Goal: Task Accomplishment & Management: Manage account settings

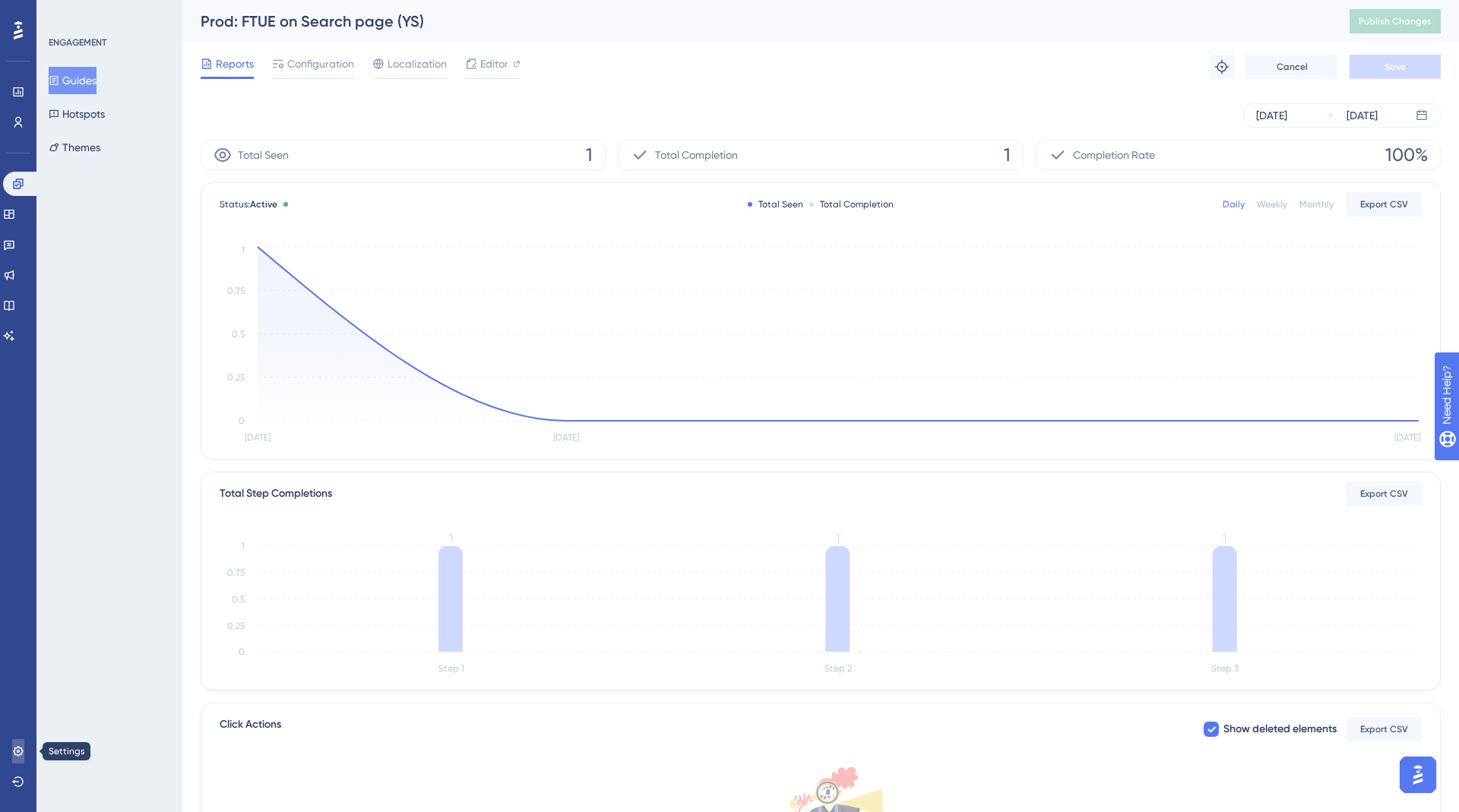
click at [16, 751] on icon at bounding box center [18, 751] width 12 height 12
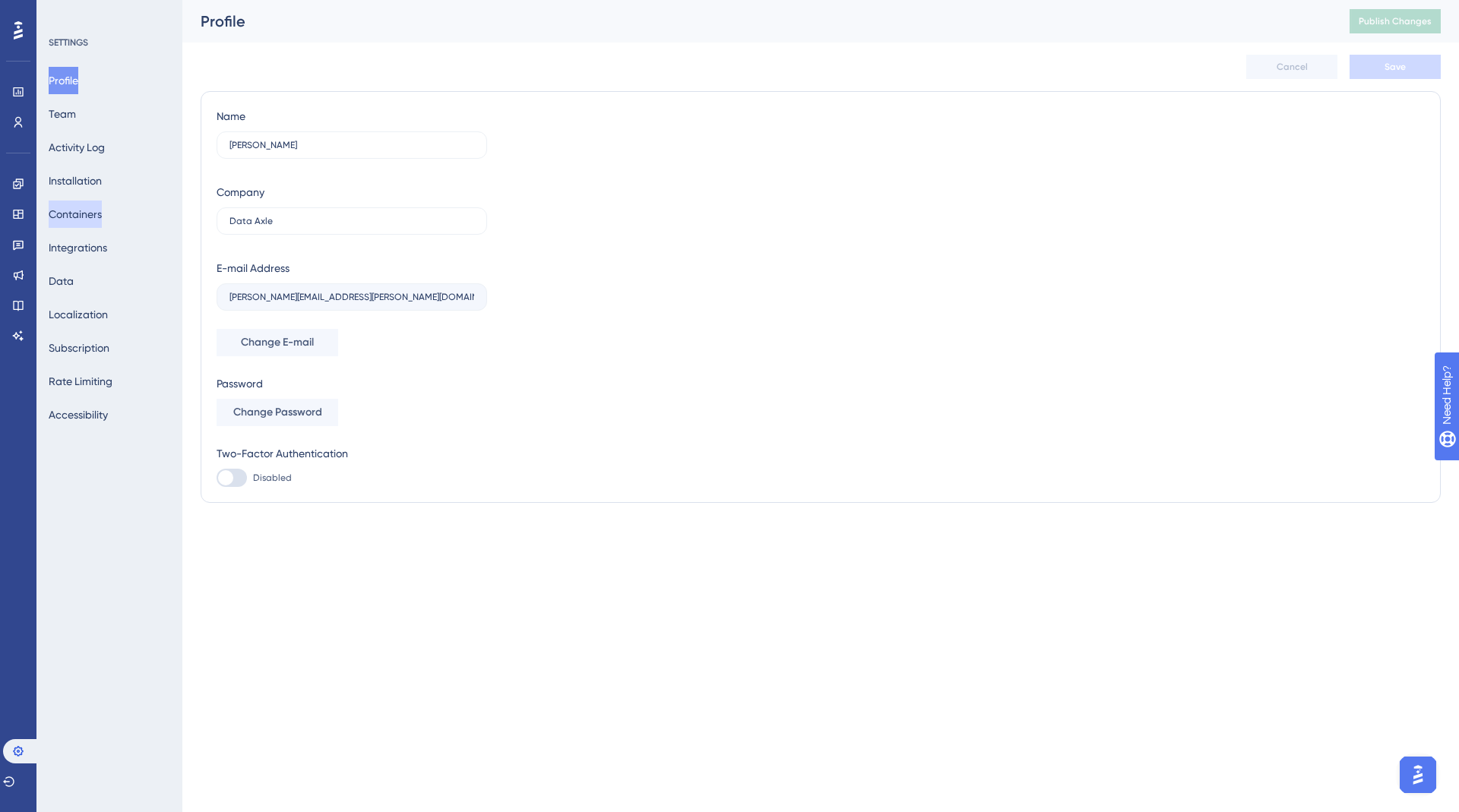
click at [94, 221] on button "Containers" at bounding box center [75, 214] width 53 height 28
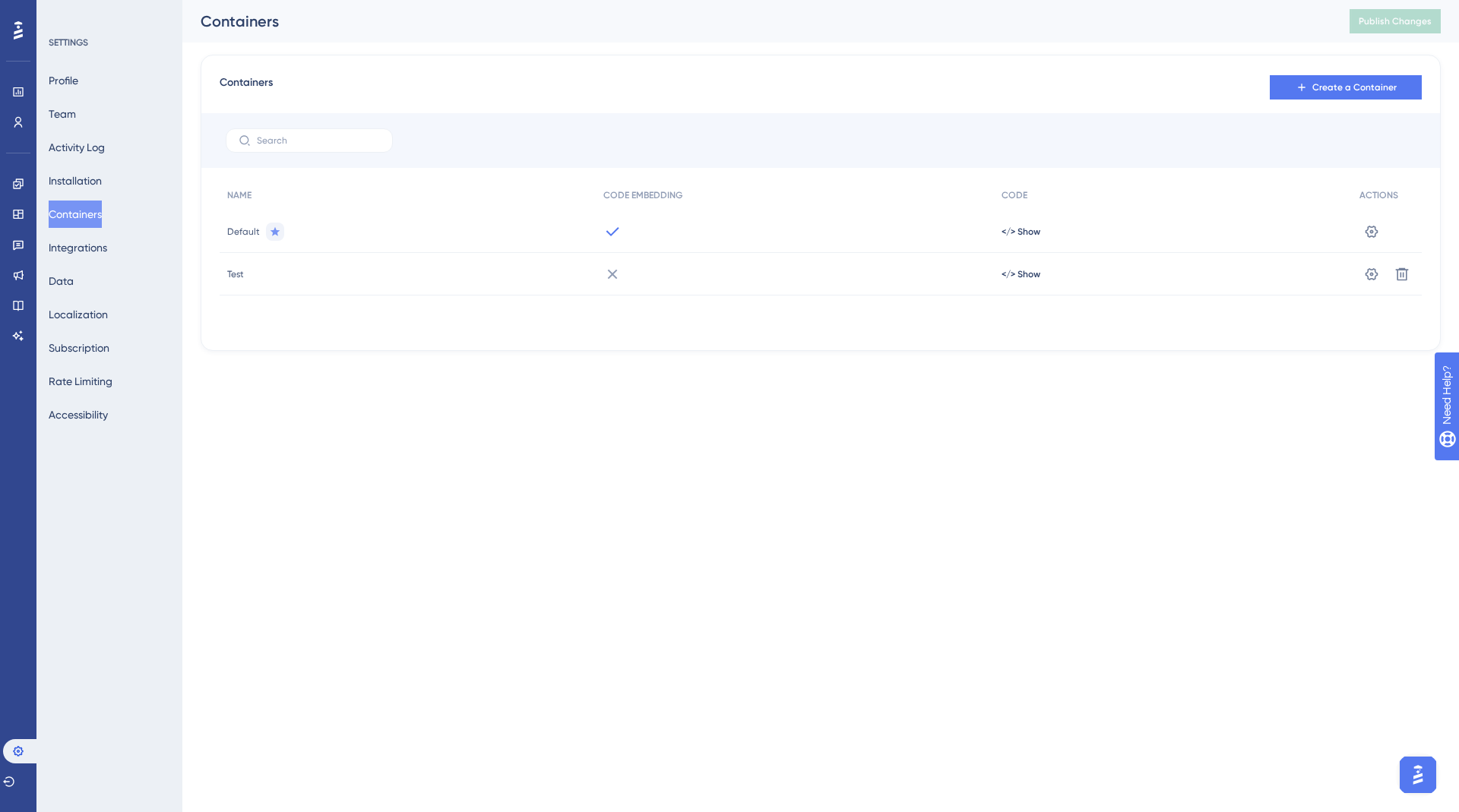
click at [552, 0] on html "Performance Users Engagement Widgets Feedback Product Updates Knowledge Base AI…" at bounding box center [729, 0] width 1459 height 0
click at [1024, 274] on span "</> Show" at bounding box center [1021, 274] width 39 height 12
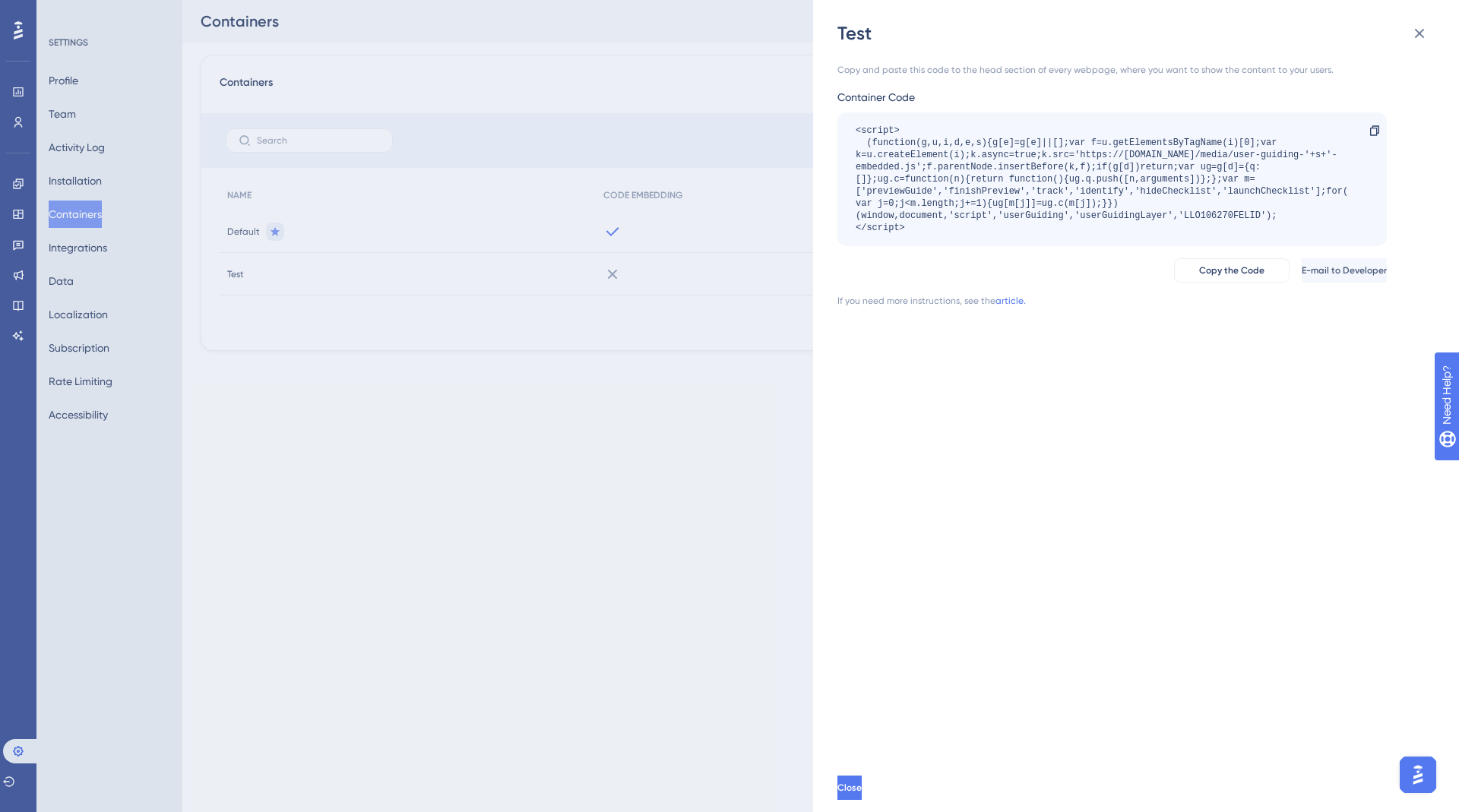
click at [1194, 217] on div "<script> (function(g,u,i,d,e,s){g[e]=g[e]||[];var f=u.getElementsByTagName(i)[0…" at bounding box center [1104, 179] width 498 height 109
copy div "LLO106270FELID"
click at [1007, 301] on link "article." at bounding box center [1010, 301] width 30 height 12
click at [1014, 240] on div "<script> (function(g,u,i,d,e,s){g[e]=g[e]||[];var f=u.getElementsByTagName(i)[0…" at bounding box center [1112, 179] width 549 height 134
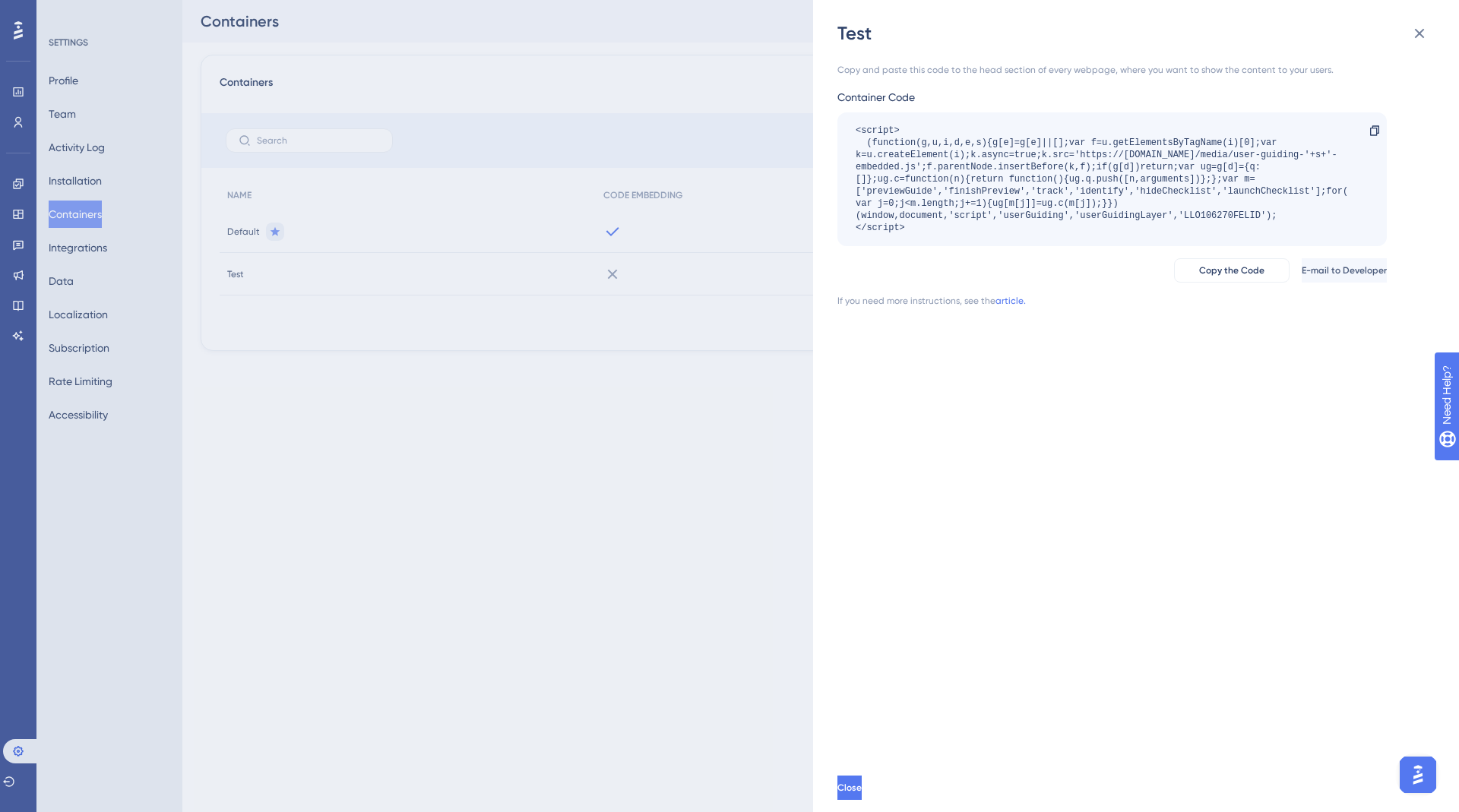
click at [429, 539] on div "Test Copy and paste this code to the head section of every webpage, where you w…" at bounding box center [729, 406] width 1459 height 812
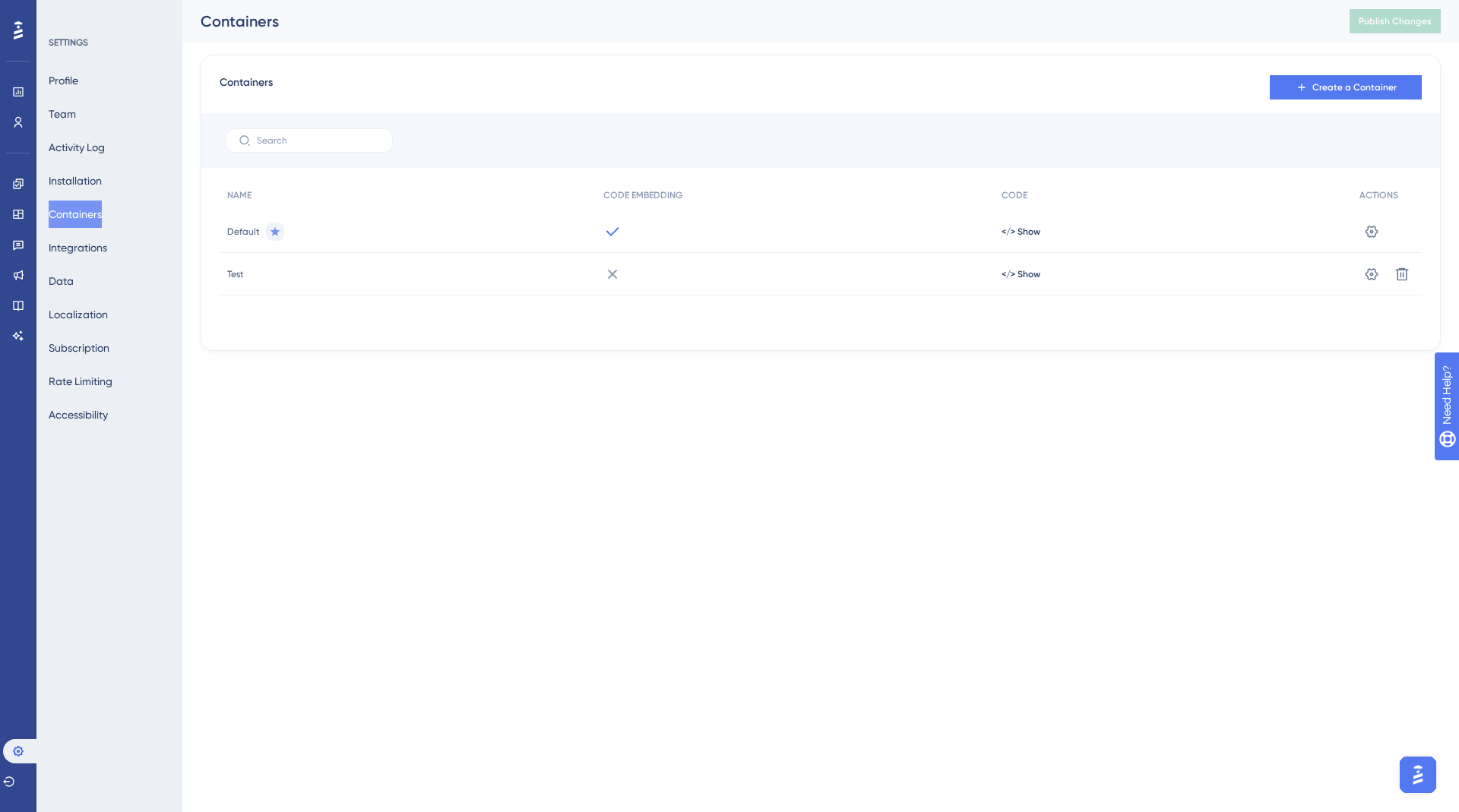
click at [251, 273] on div "Test" at bounding box center [408, 274] width 376 height 42
click at [1373, 276] on icon at bounding box center [1371, 274] width 15 height 15
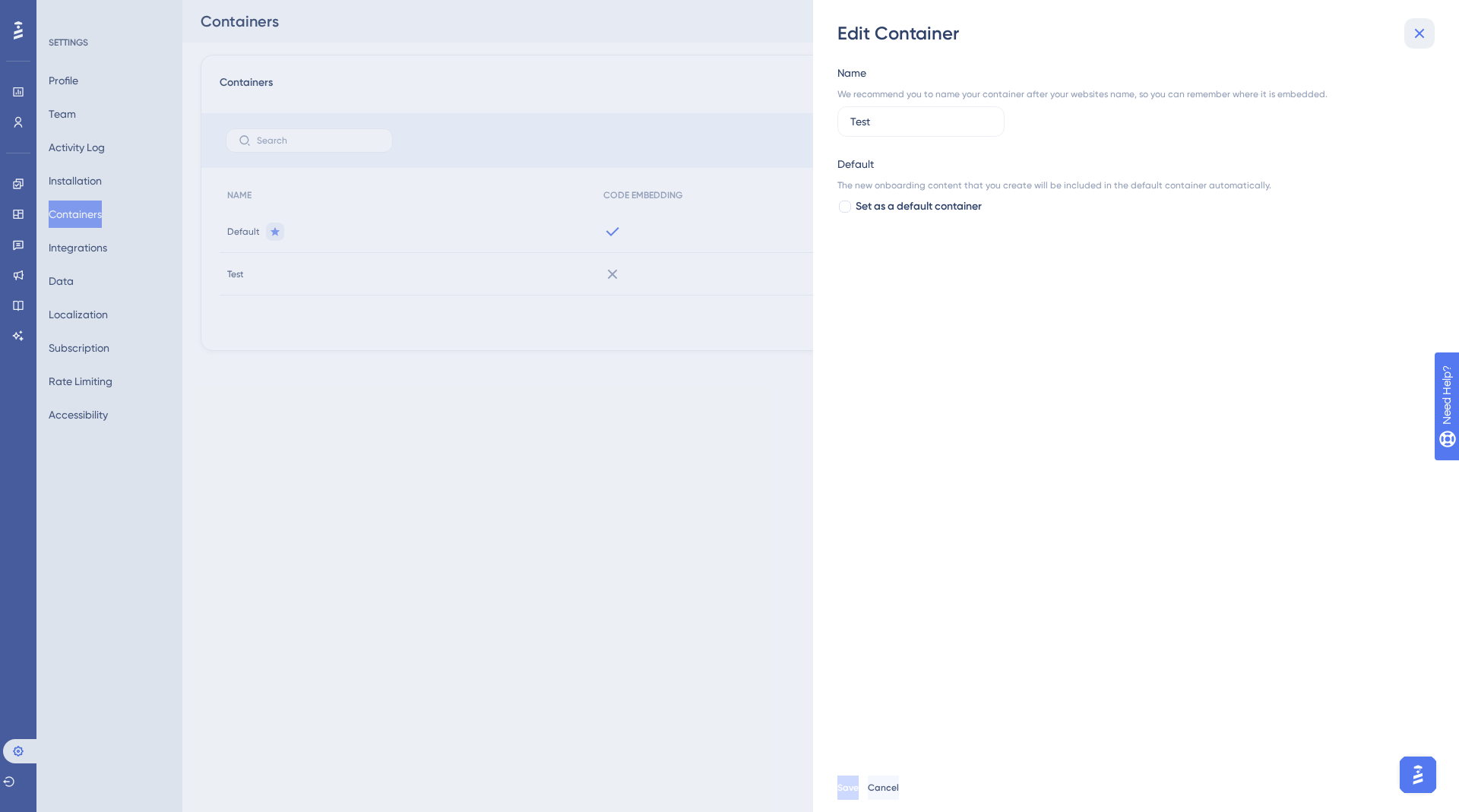
click at [1422, 33] on icon at bounding box center [1419, 33] width 18 height 18
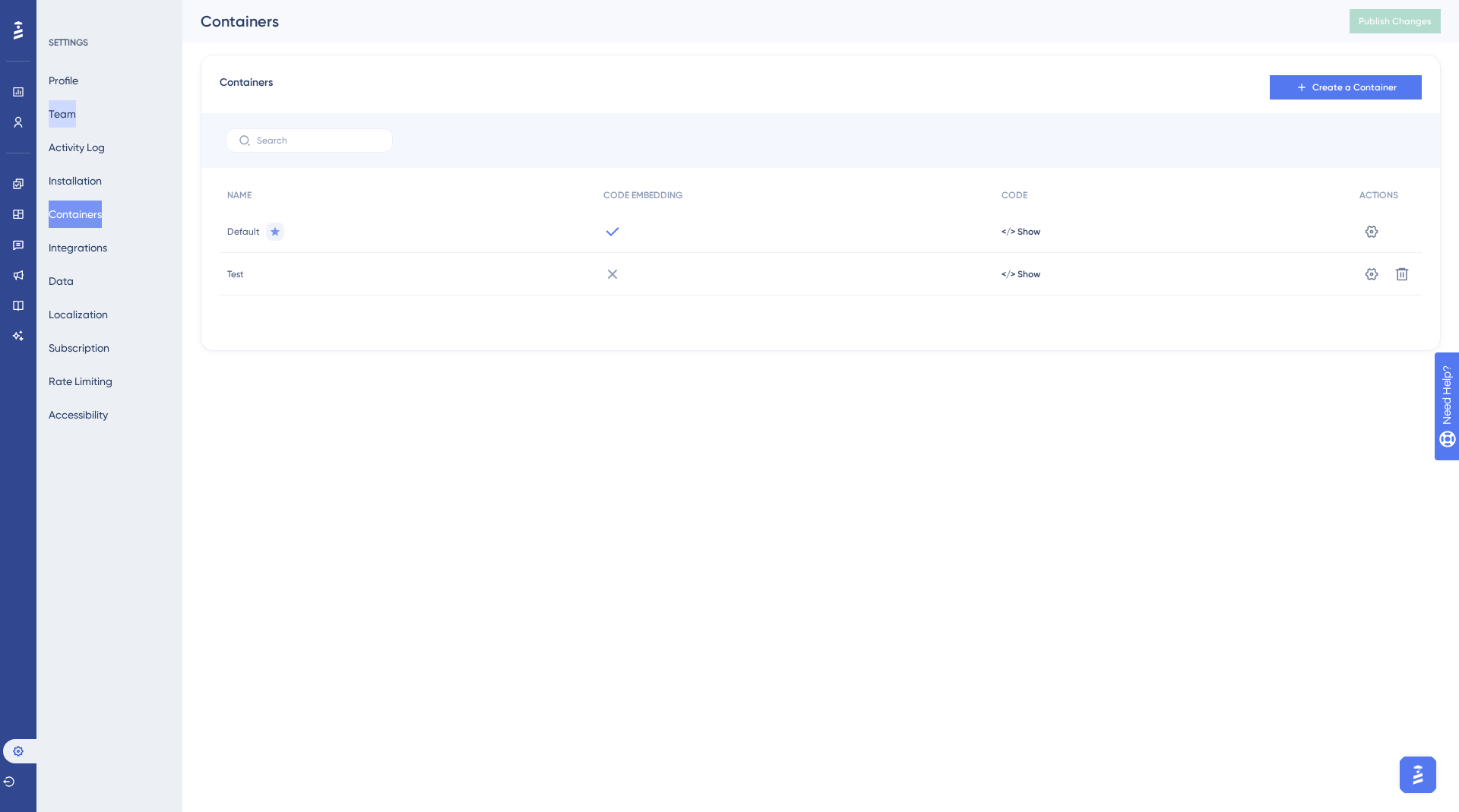
click at [76, 108] on button "Team" at bounding box center [63, 114] width 28 height 28
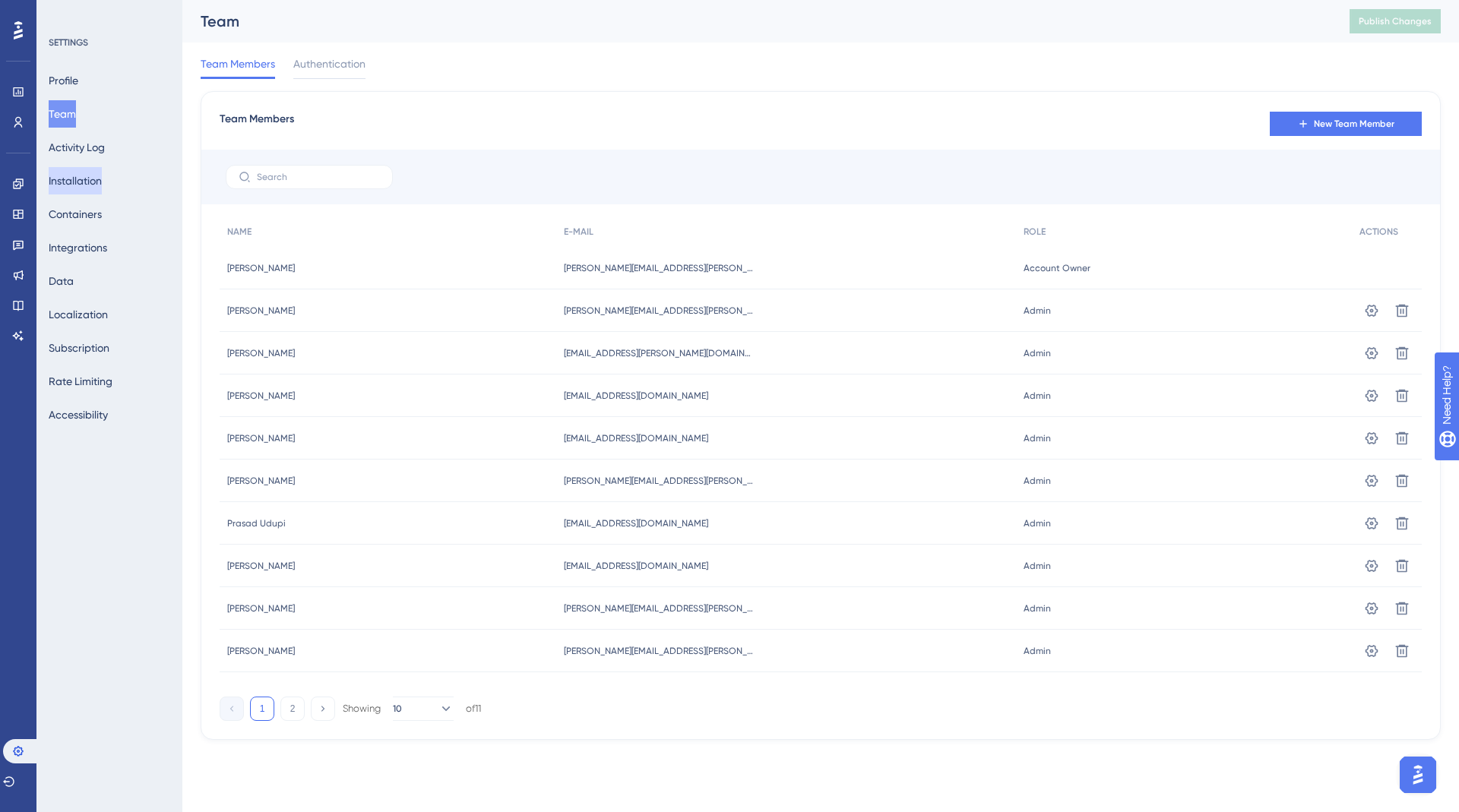
click at [85, 182] on button "Installation" at bounding box center [75, 181] width 53 height 28
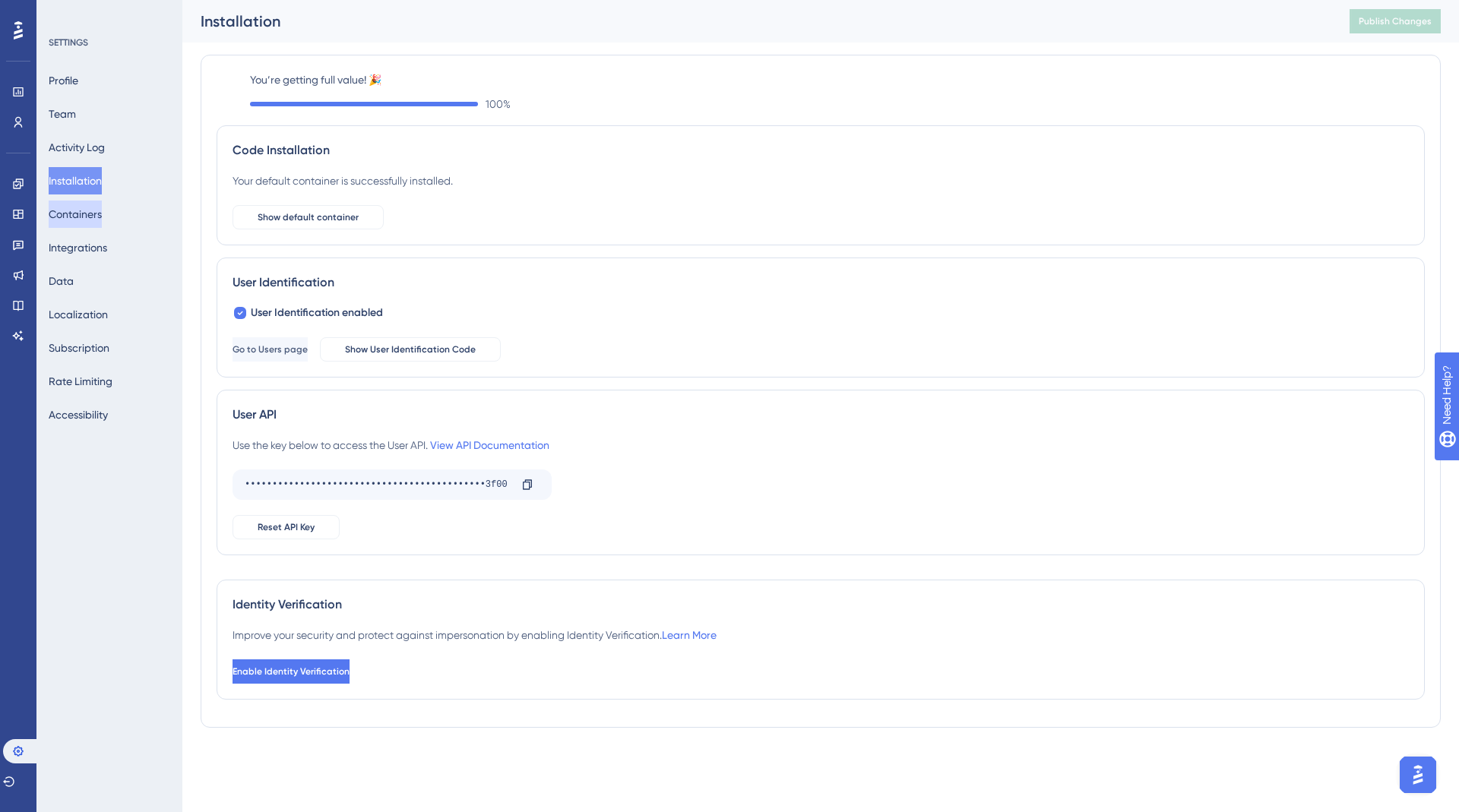
click at [90, 217] on button "Containers" at bounding box center [75, 214] width 53 height 28
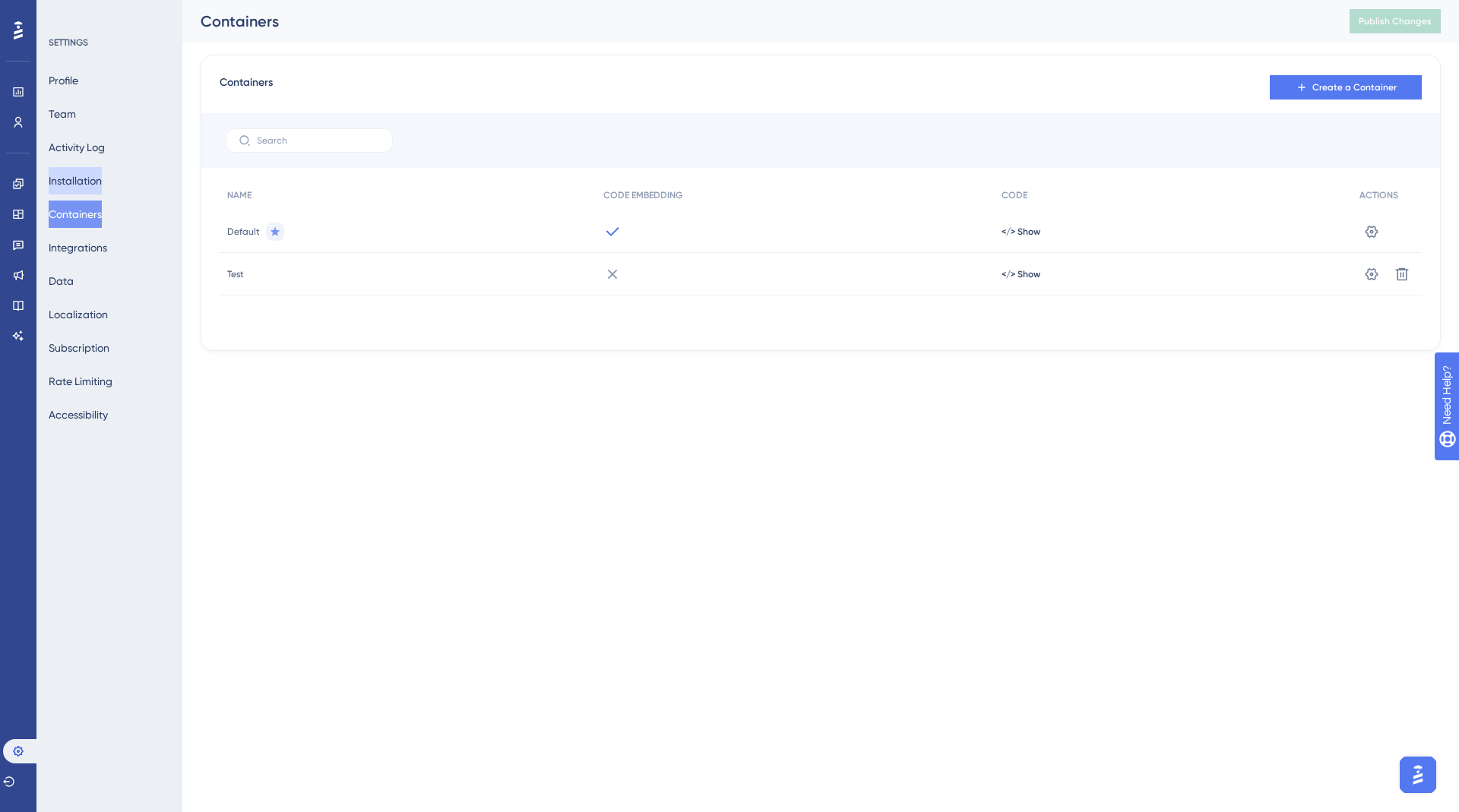
click at [86, 189] on button "Installation" at bounding box center [75, 181] width 53 height 28
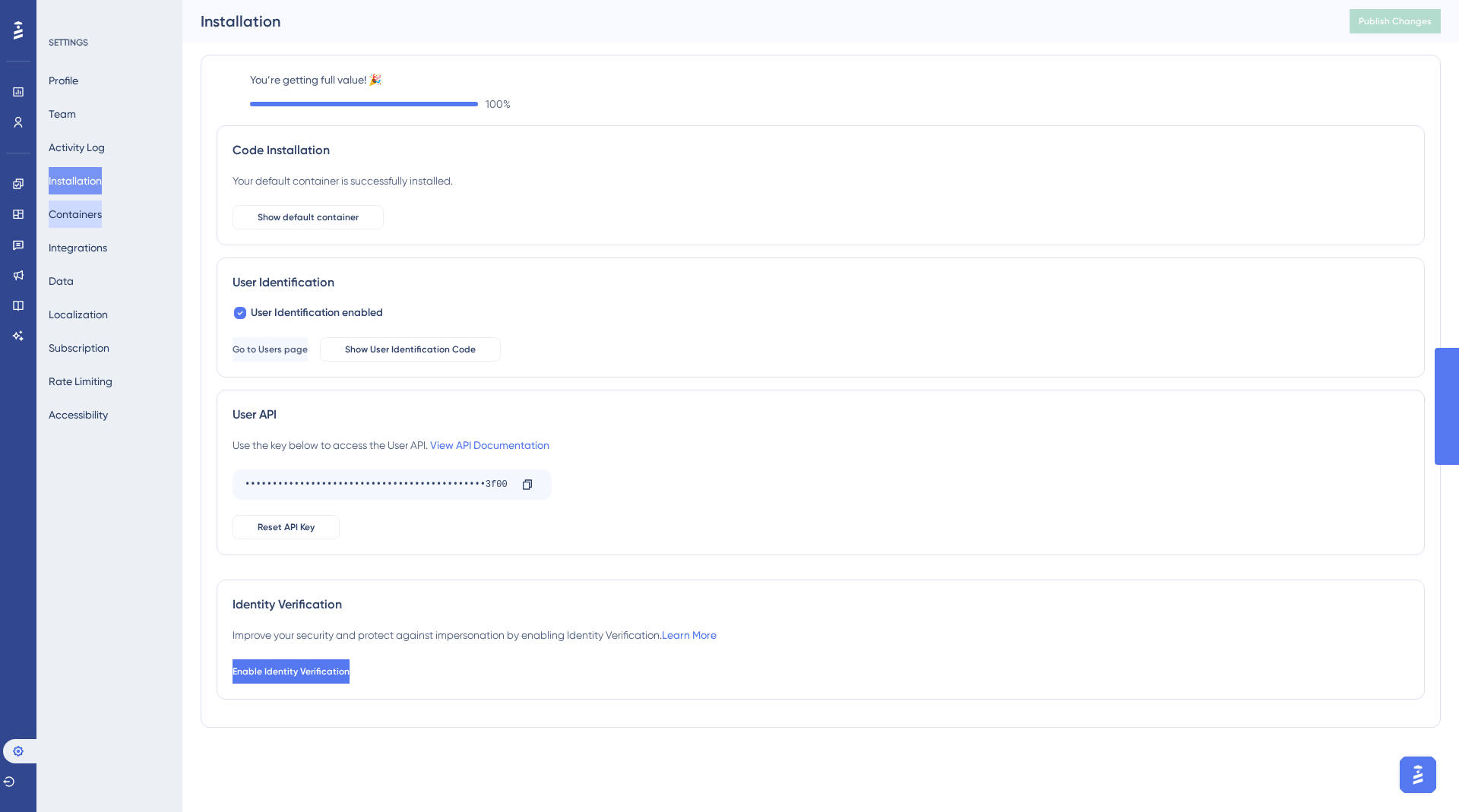
click at [92, 219] on button "Containers" at bounding box center [75, 214] width 53 height 28
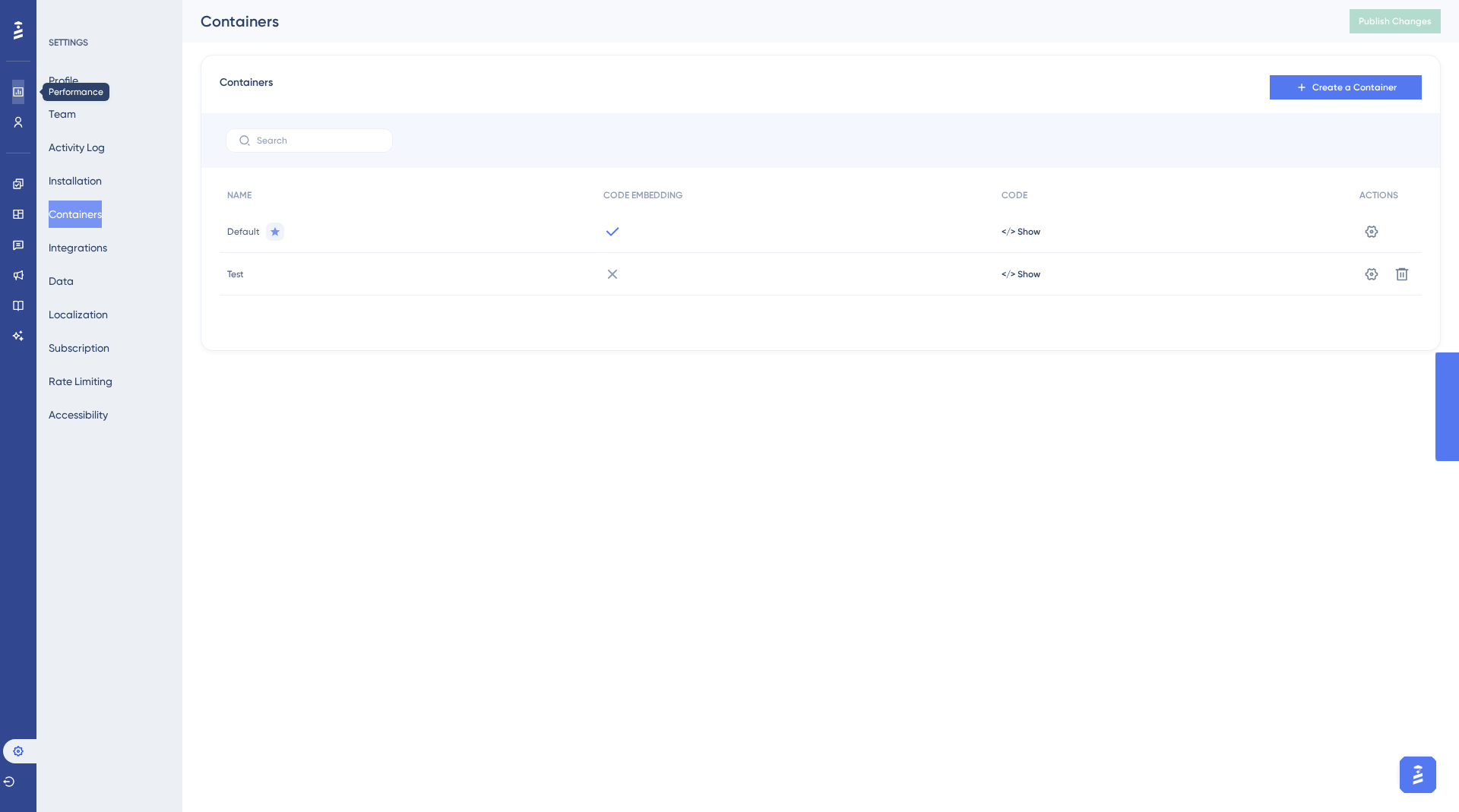
click at [17, 96] on icon at bounding box center [18, 91] width 12 height 12
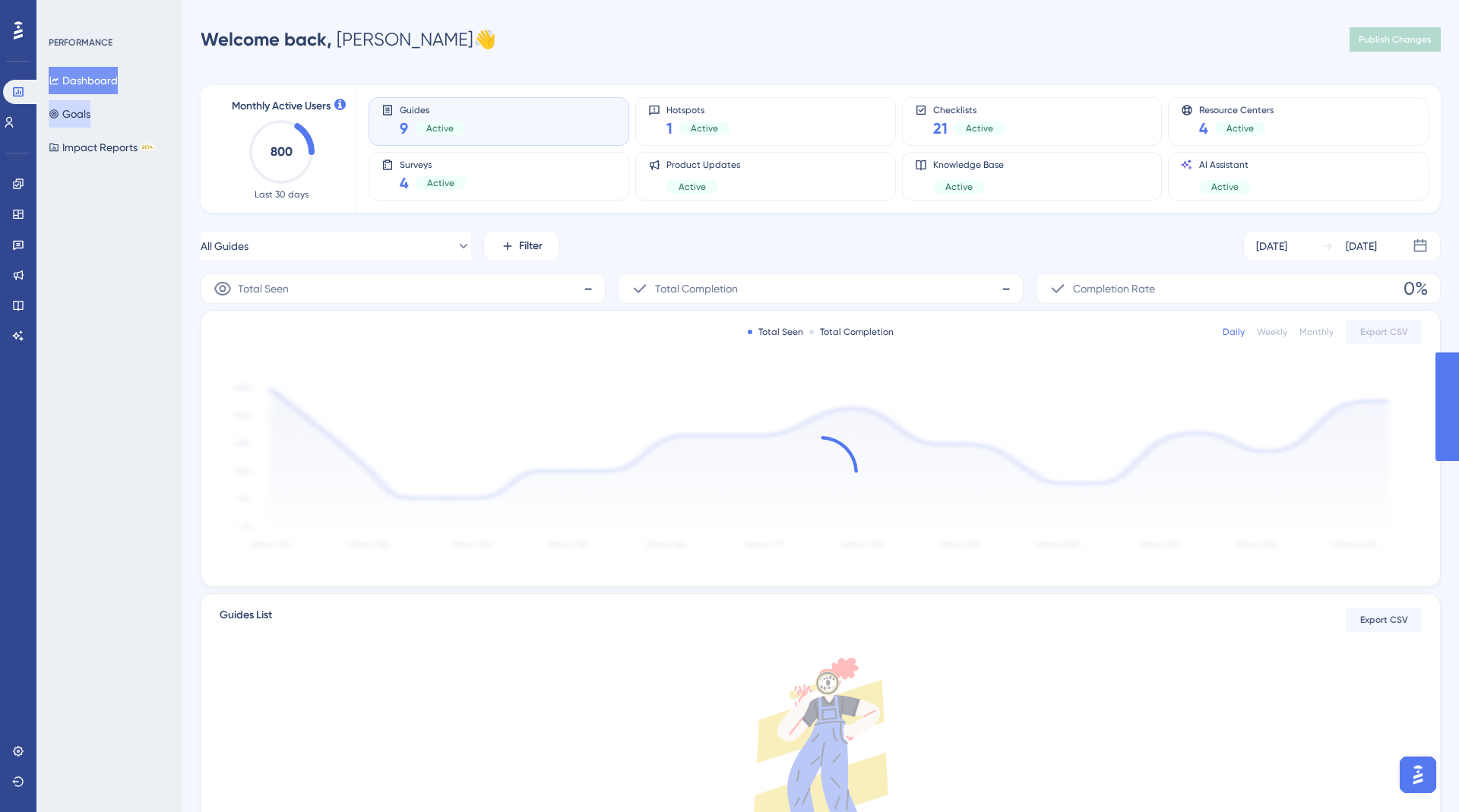
click at [81, 106] on button "Goals" at bounding box center [69, 114] width 42 height 28
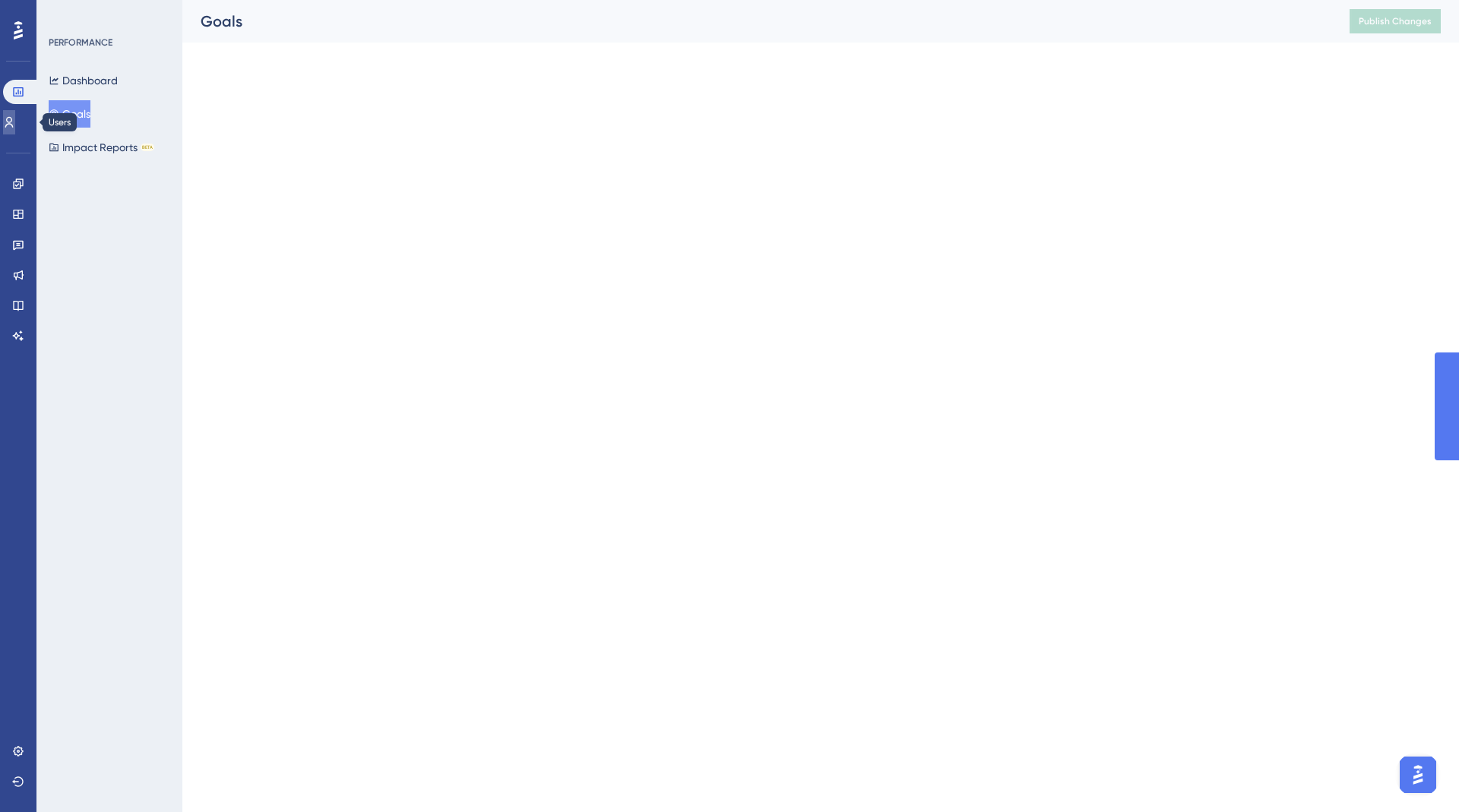
click at [14, 118] on icon at bounding box center [9, 122] width 12 height 12
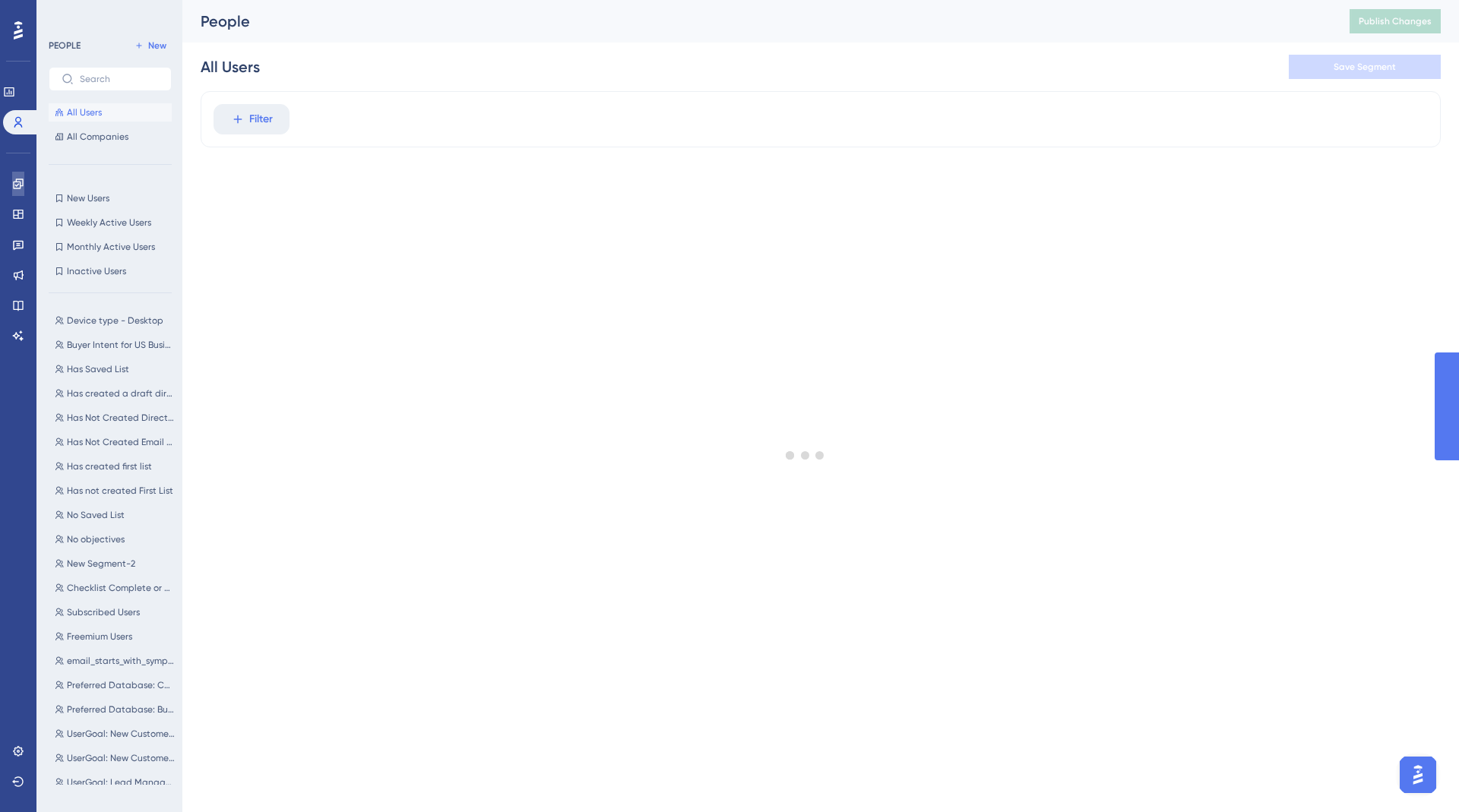
click at [24, 187] on link at bounding box center [18, 184] width 12 height 24
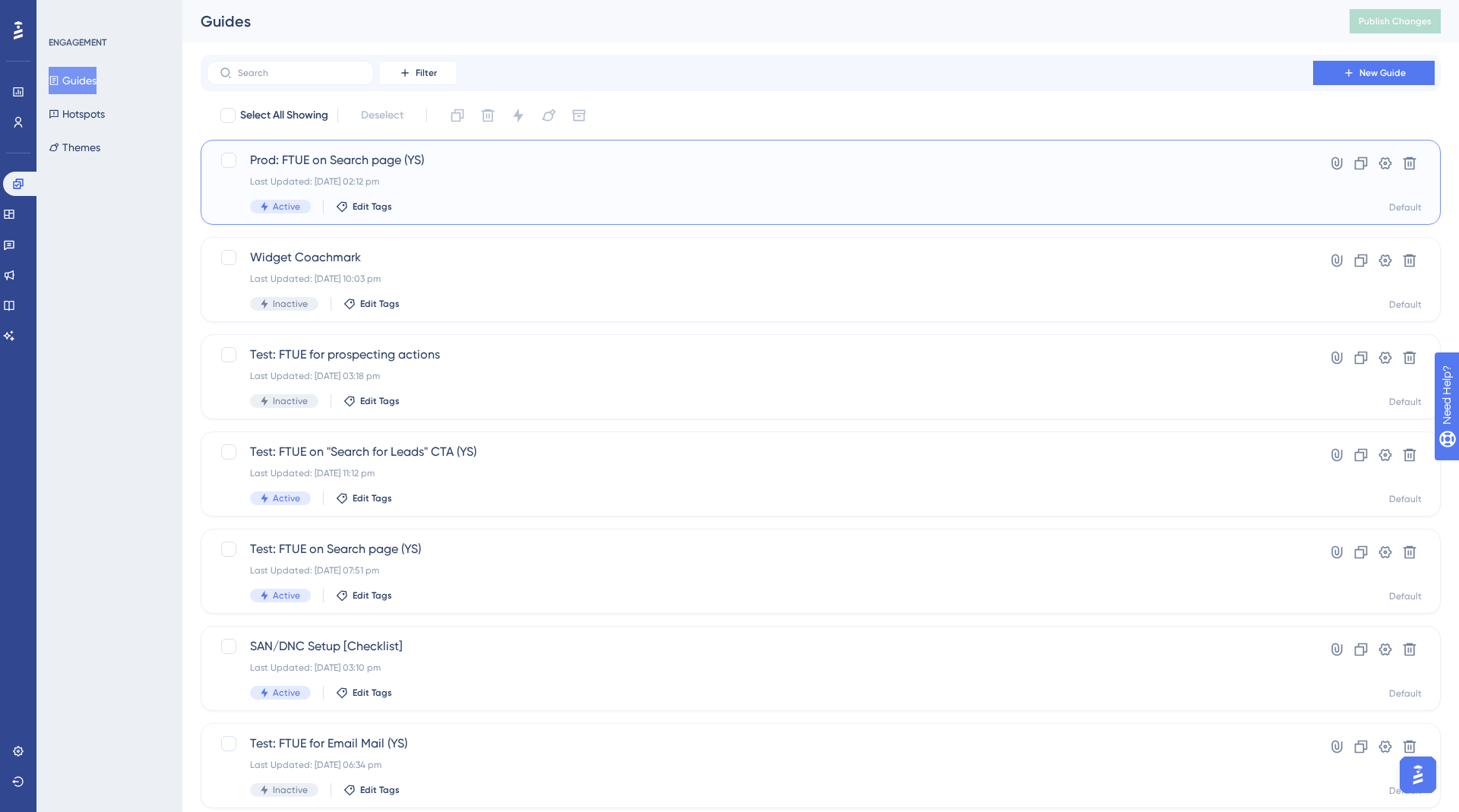
click at [429, 169] on span "Prod: FTUE on Search page (YS)" at bounding box center [760, 160] width 1020 height 18
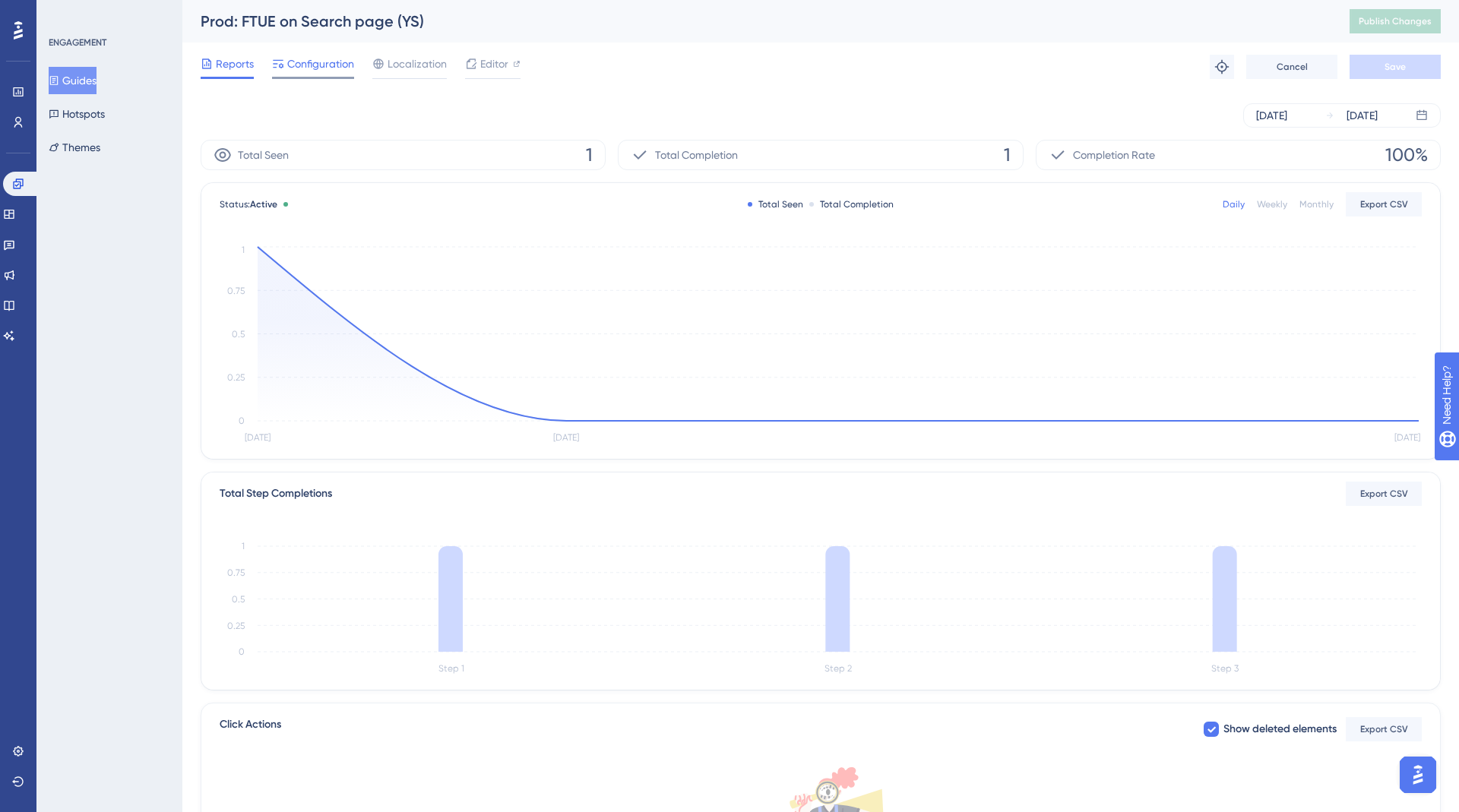
click at [318, 62] on span "Configuration" at bounding box center [321, 64] width 67 height 18
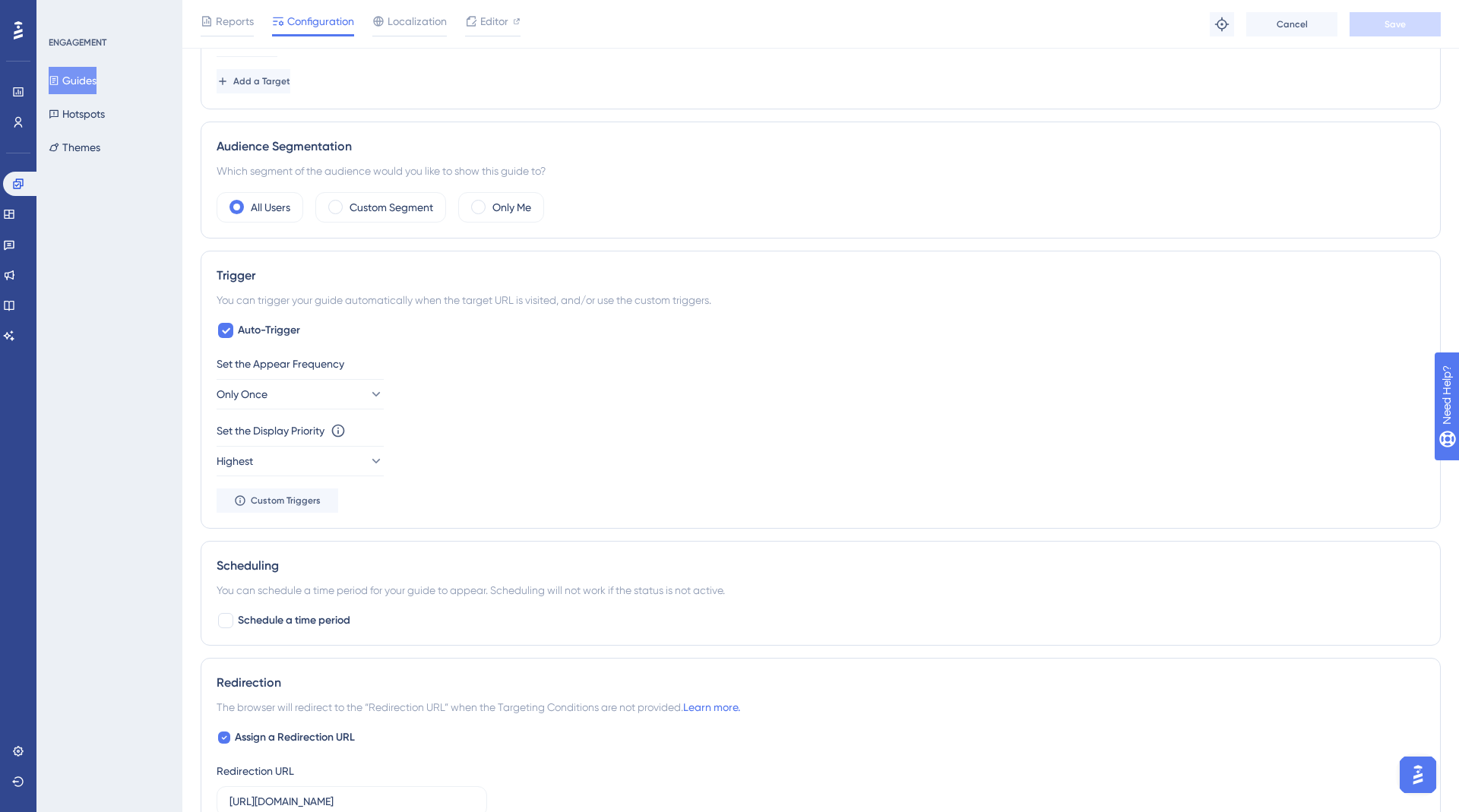
scroll to position [902, 0]
